Goal: Task Accomplishment & Management: Manage account settings

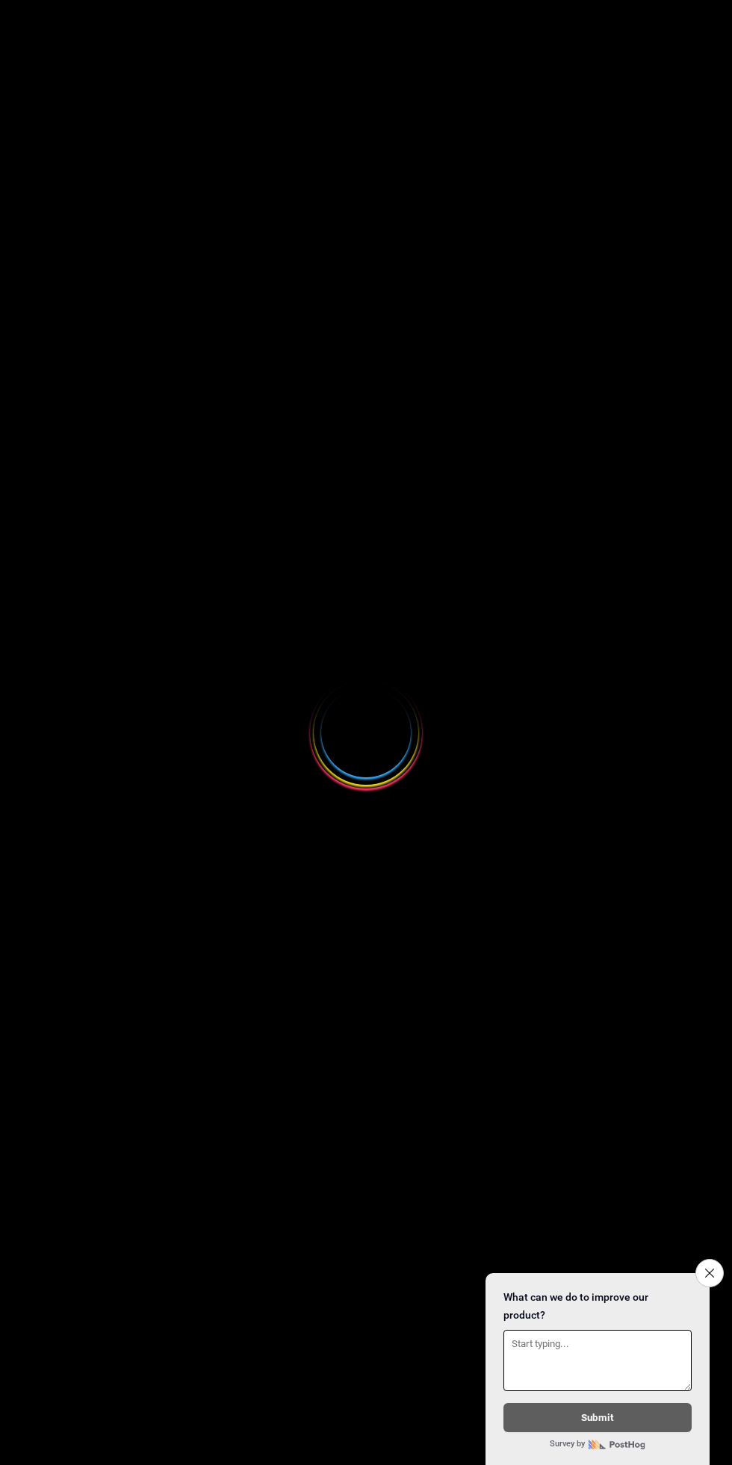
select select
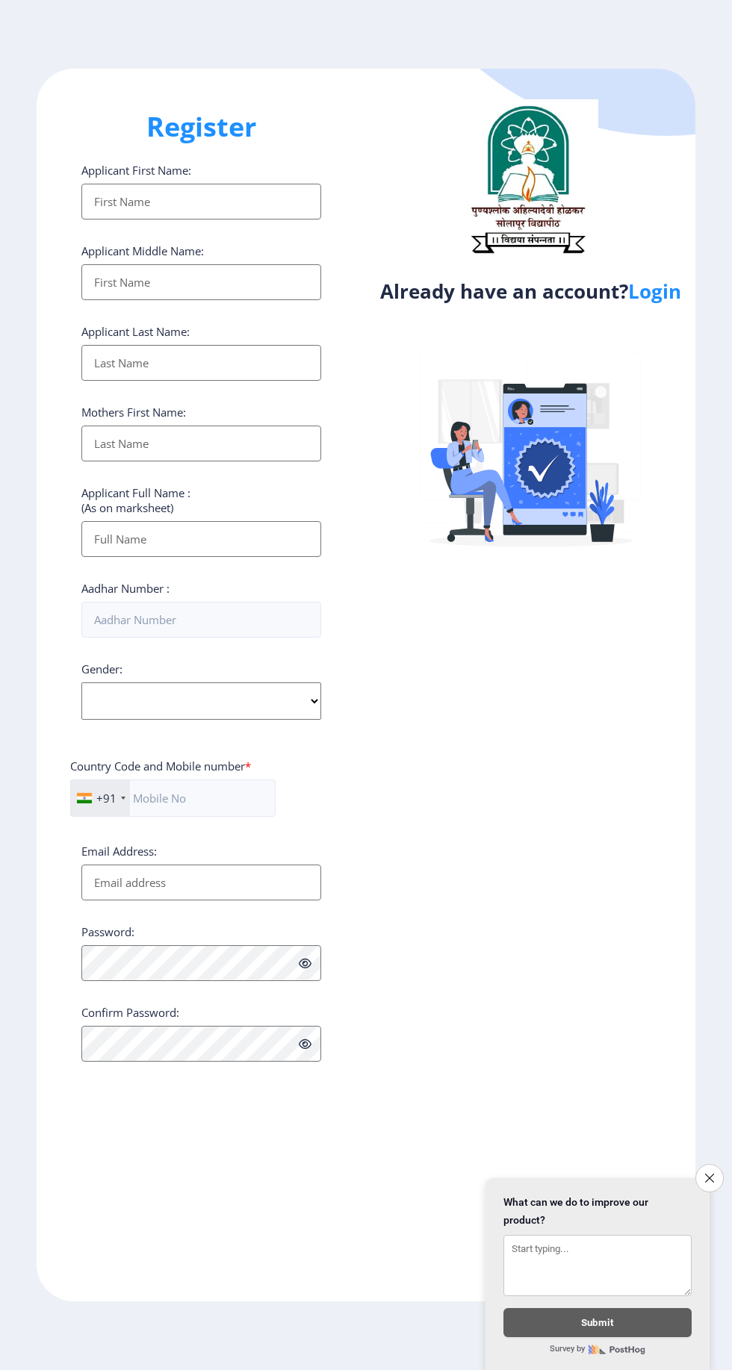
click at [641, 300] on link "Login" at bounding box center [654, 291] width 53 height 27
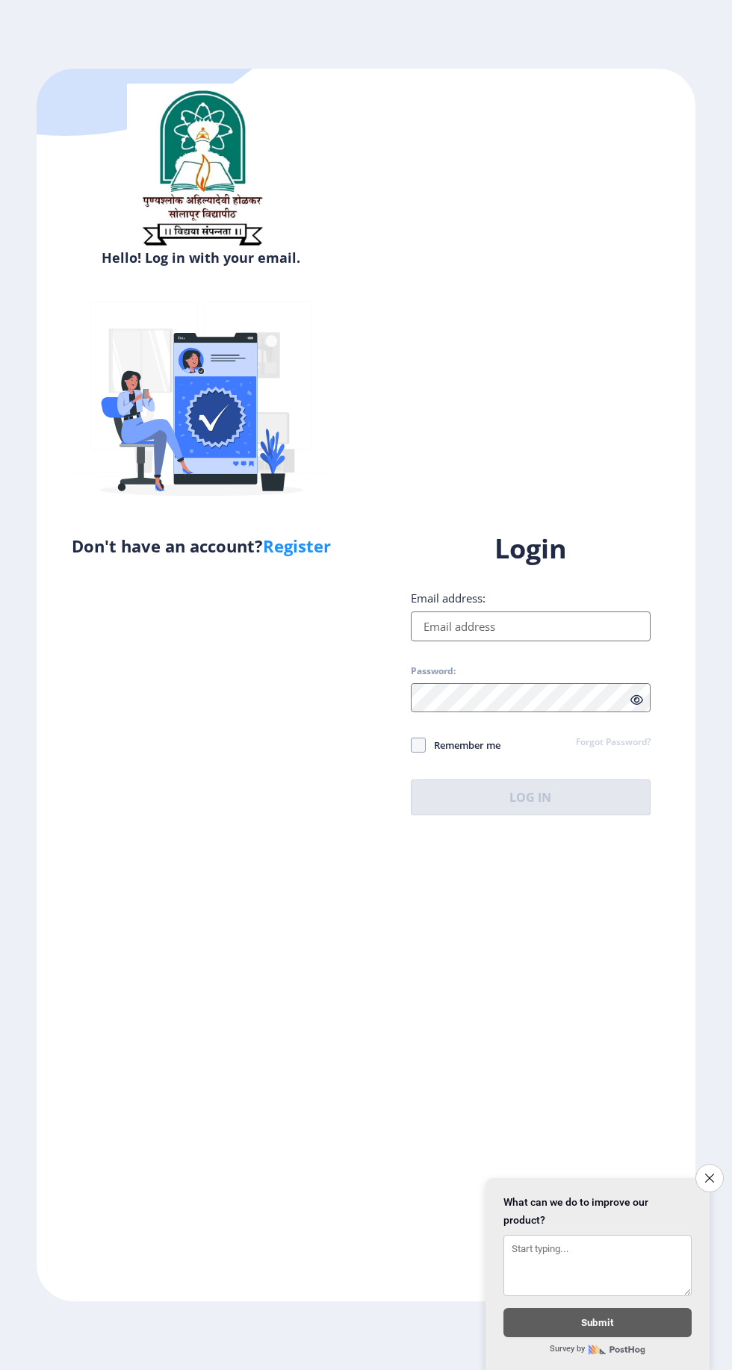
click at [539, 641] on input "Email address:" at bounding box center [531, 627] width 240 height 30
click at [553, 641] on input "Email address:" at bounding box center [531, 627] width 240 height 30
type input "[EMAIL_ADDRESS][DOMAIN_NAME]"
click at [418, 789] on div "Login Email address: [EMAIL_ADDRESS][DOMAIN_NAME] Password: Remember me Forgot …" at bounding box center [531, 673] width 240 height 285
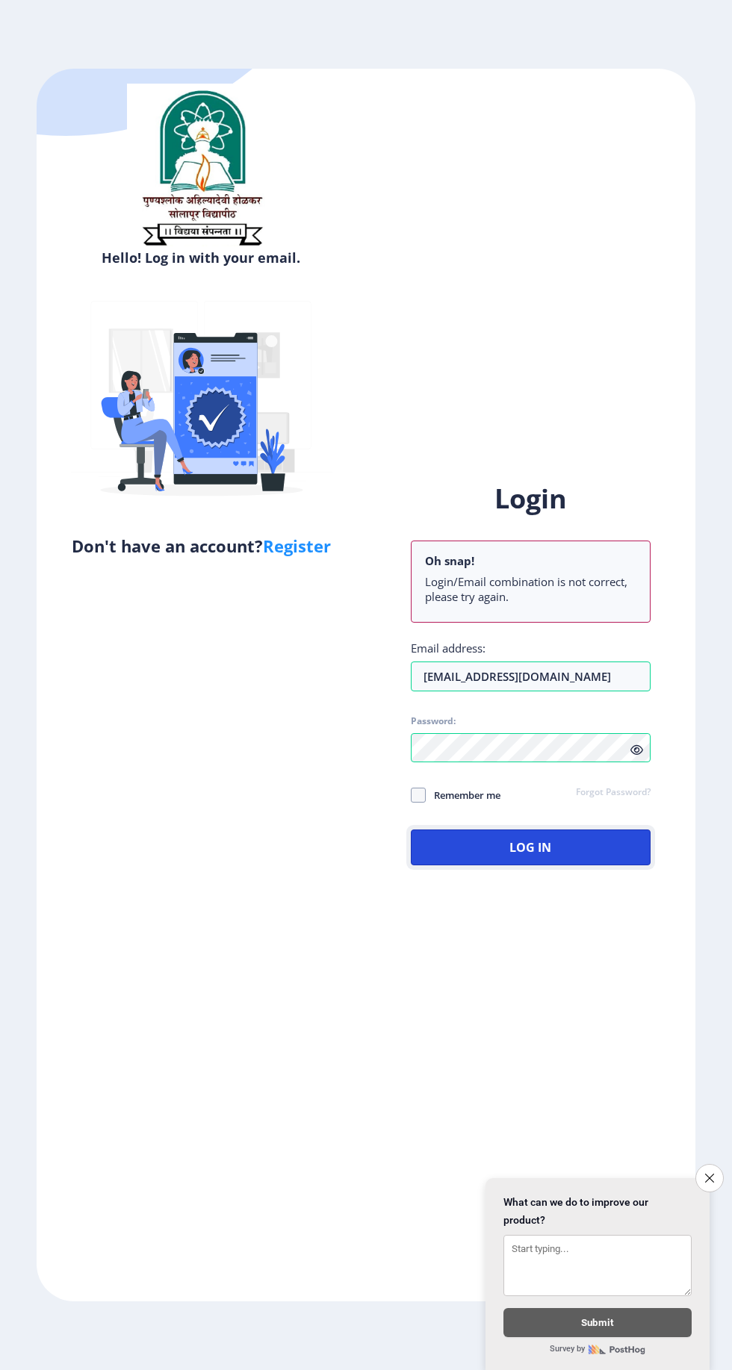
click at [568, 865] on button "Log In" at bounding box center [531, 848] width 240 height 36
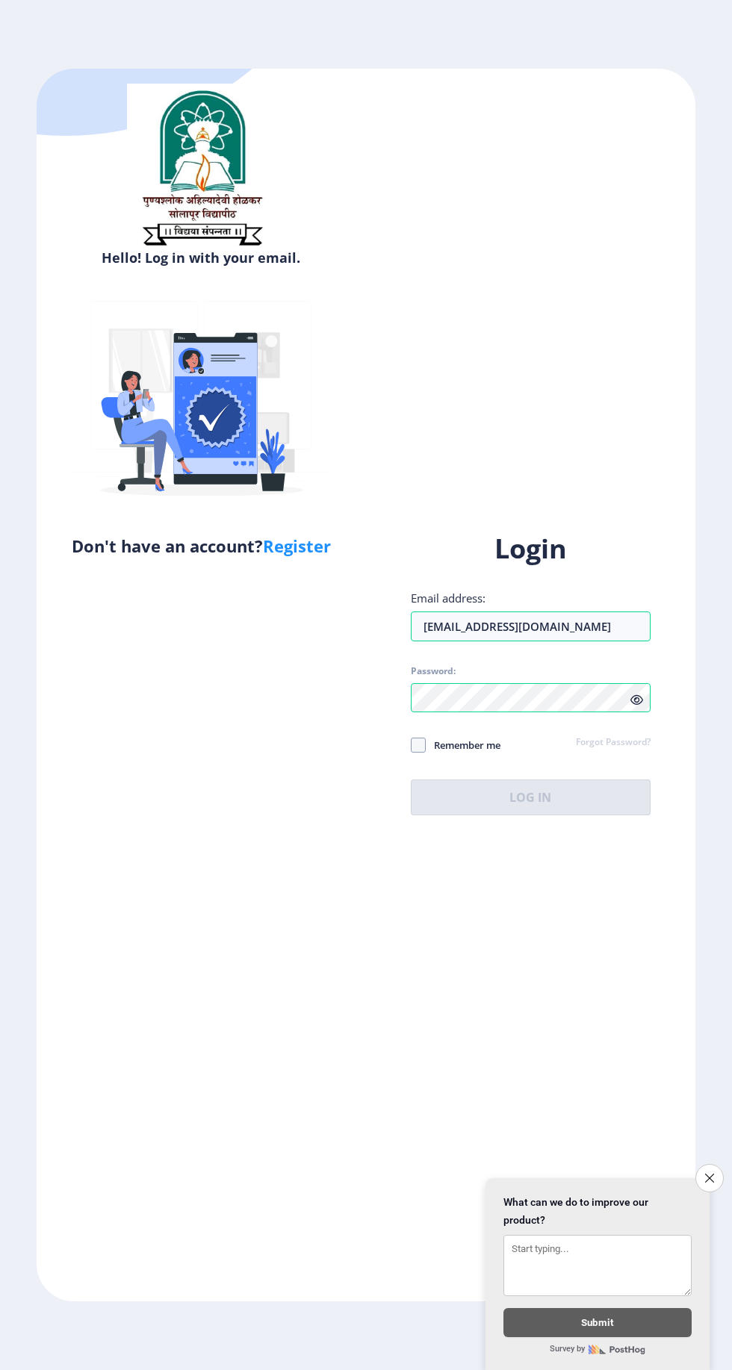
click at [370, 1302] on div "Hello! Log in with your email. Don't have an account? Register Login Email addr…" at bounding box center [366, 686] width 659 height 1234
